Goal: Transaction & Acquisition: Obtain resource

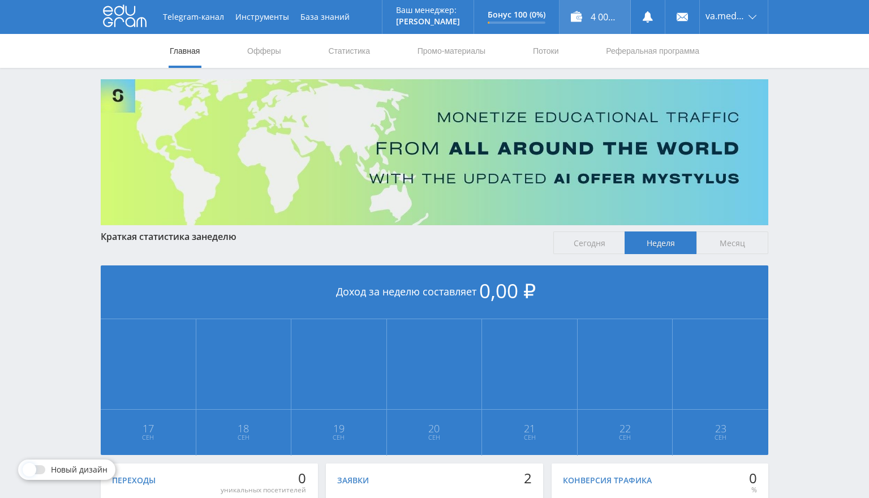
click at [579, 24] on div "4 000,00 ₽" at bounding box center [595, 17] width 71 height 34
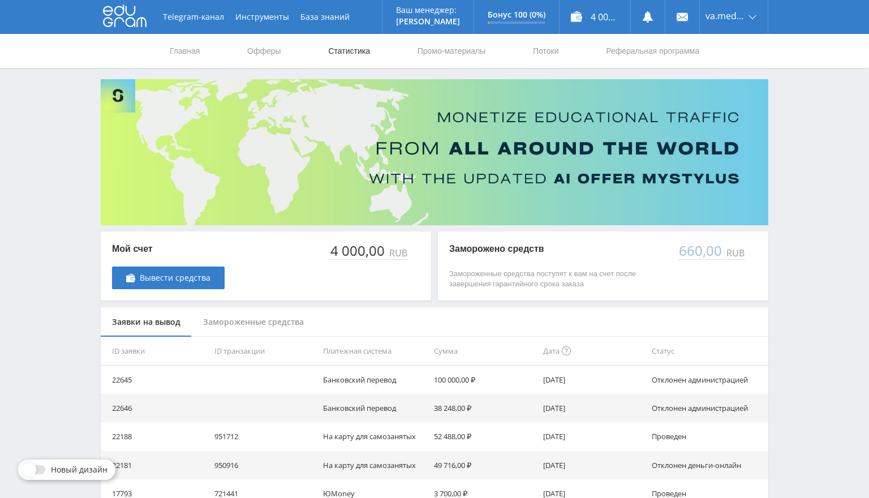
click at [337, 57] on link "Статистика" at bounding box center [349, 51] width 44 height 34
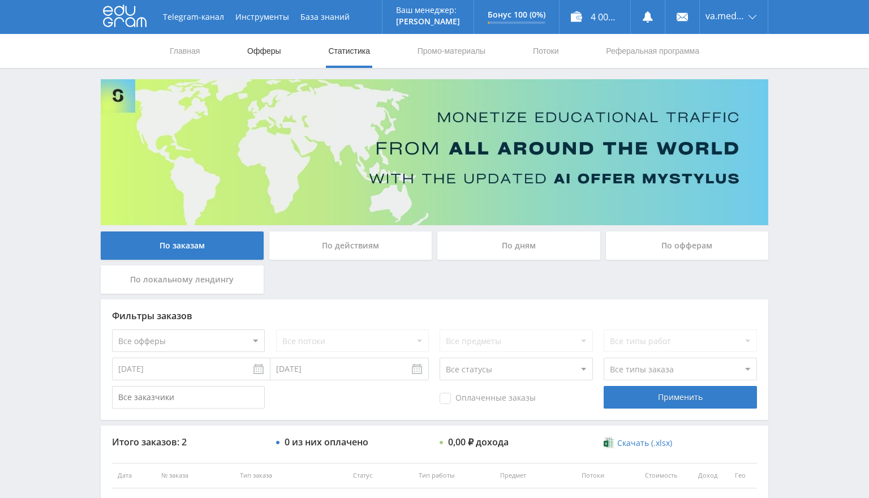
click at [280, 50] on link "Офферы" at bounding box center [264, 51] width 36 height 34
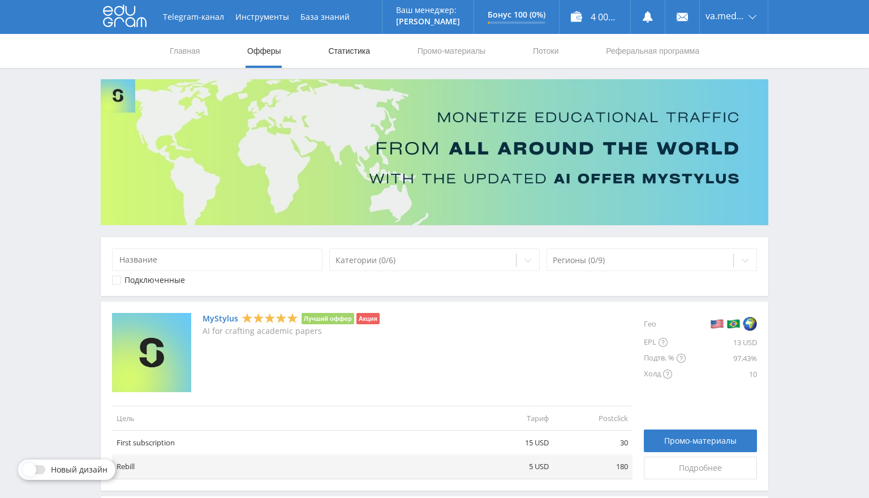
click at [327, 56] on link "Статистика" at bounding box center [349, 51] width 44 height 34
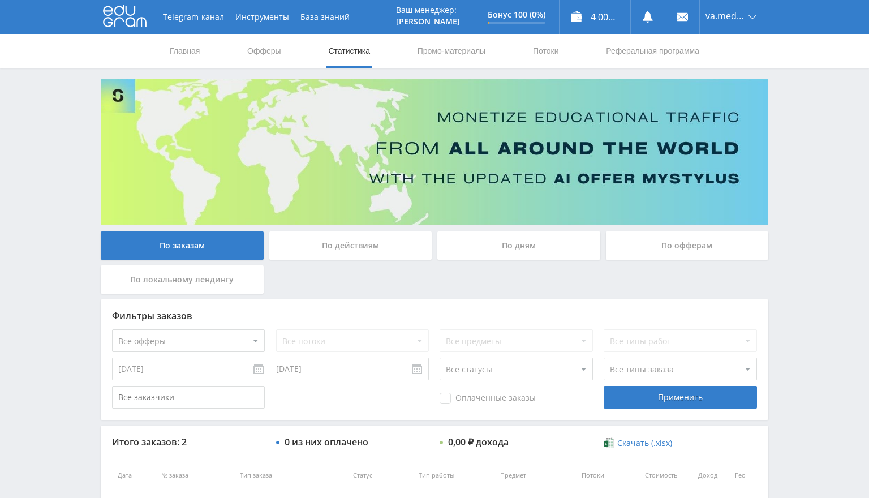
click at [282, 51] on nav "Главная Офферы Статистика Промо-материалы Потоки Реферальная программа" at bounding box center [435, 51] width 532 height 34
click at [262, 48] on link "Офферы" at bounding box center [264, 51] width 36 height 34
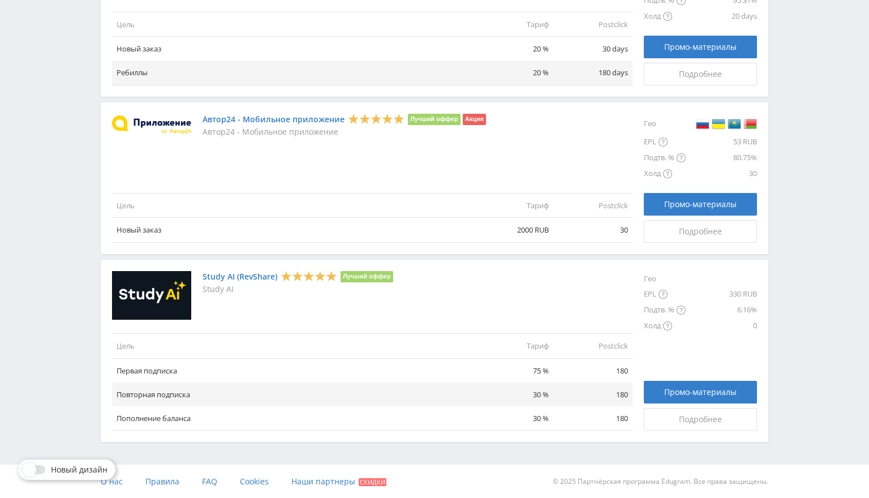
scroll to position [1255, 0]
click at [257, 275] on link "Study AI (RevShare)" at bounding box center [240, 277] width 75 height 9
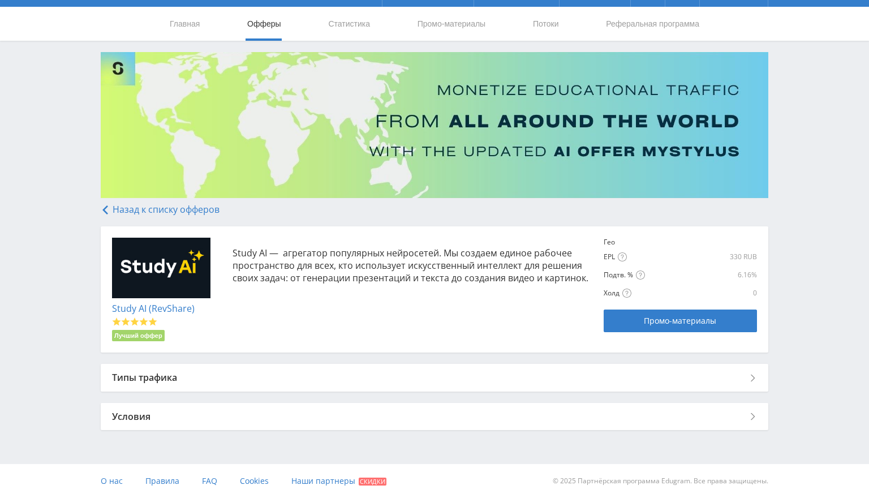
scroll to position [27, 0]
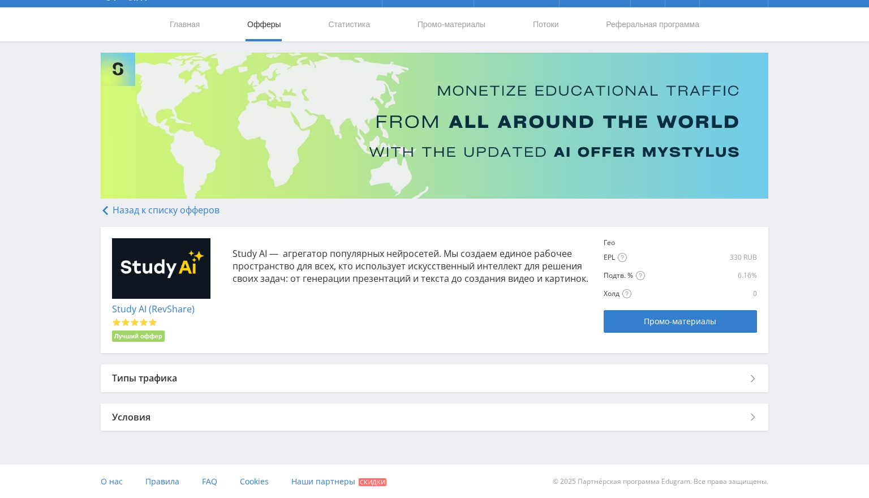
click at [200, 375] on div "Типы трафика" at bounding box center [435, 377] width 668 height 27
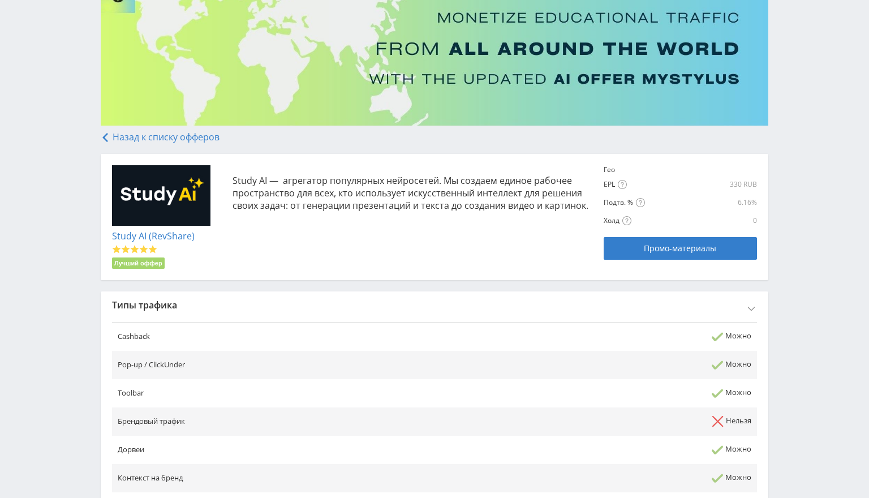
scroll to position [89, 0]
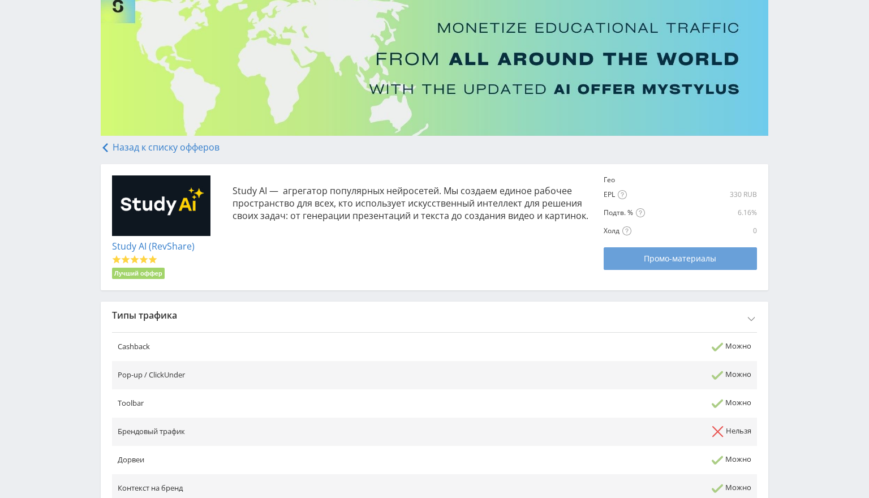
click at [621, 250] on link "Промо-материалы" at bounding box center [680, 258] width 153 height 23
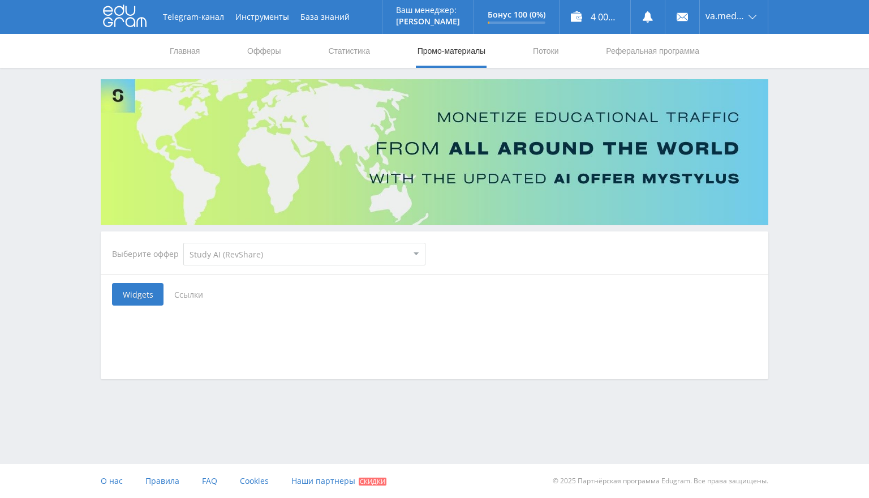
select select "376"
click at [179, 299] on span "Ссылки" at bounding box center [189, 294] width 50 height 23
click at [0, 0] on input "Ссылки" at bounding box center [0, 0] width 0 height 0
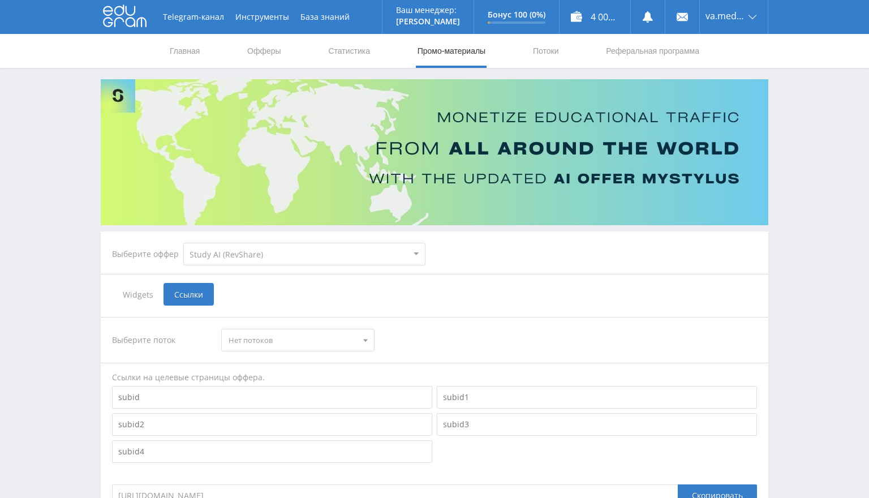
click at [141, 299] on span "Widgets" at bounding box center [137, 294] width 51 height 23
click at [0, 0] on input "Widgets" at bounding box center [0, 0] width 0 height 0
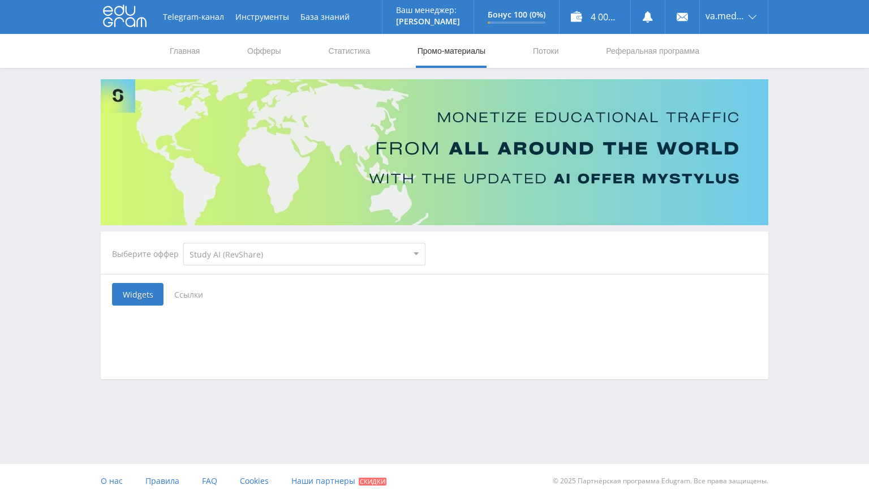
click at [255, 346] on div at bounding box center [435, 334] width 668 height 57
click at [179, 58] on link "Главная" at bounding box center [185, 51] width 32 height 34
